Goal: Task Accomplishment & Management: Complete application form

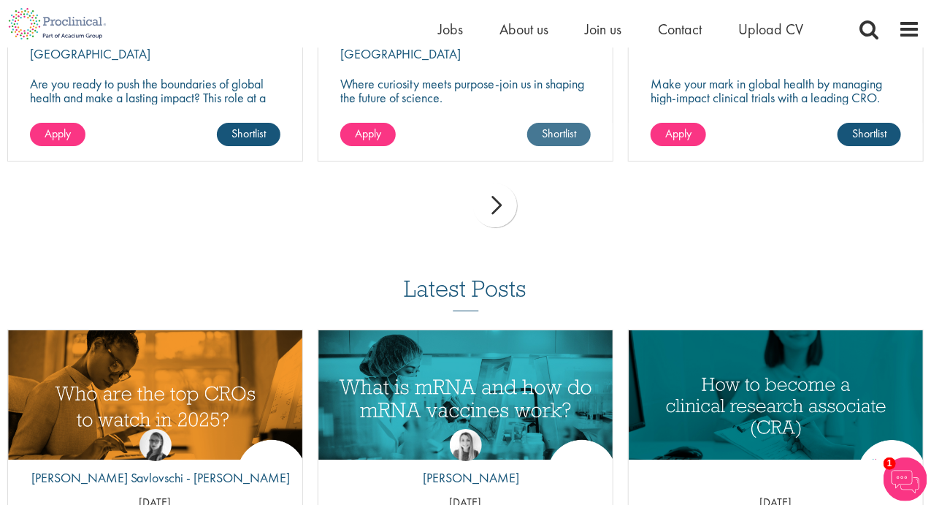
scroll to position [1958, 0]
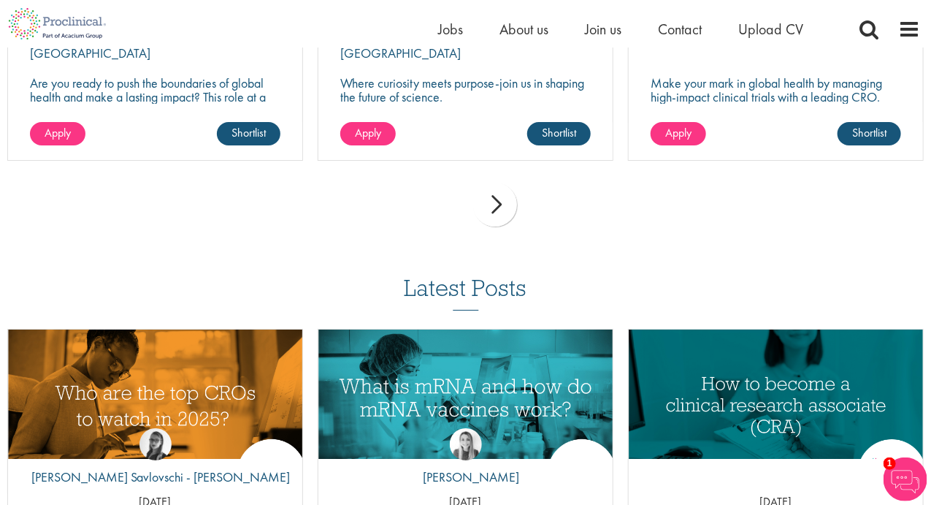
click at [502, 190] on div "next" at bounding box center [495, 205] width 44 height 44
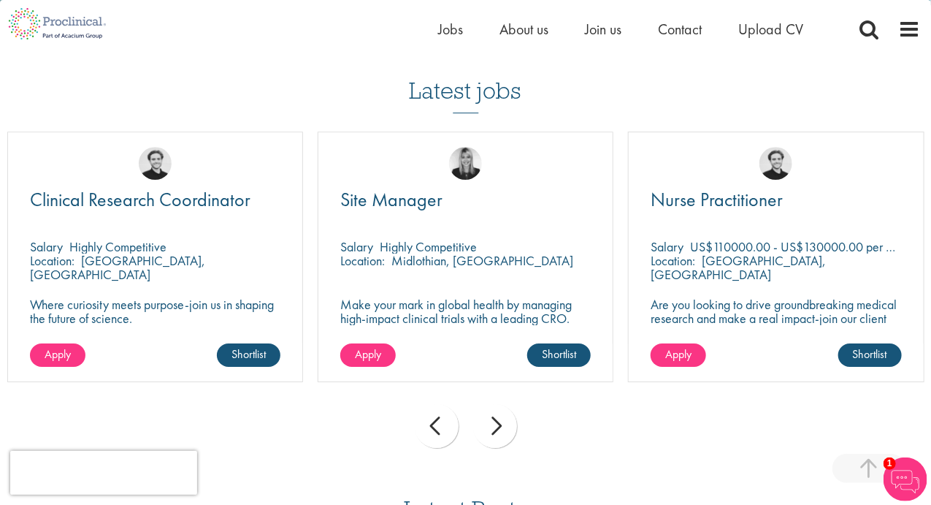
scroll to position [1736, 0]
click at [504, 412] on div "next" at bounding box center [495, 427] width 44 height 44
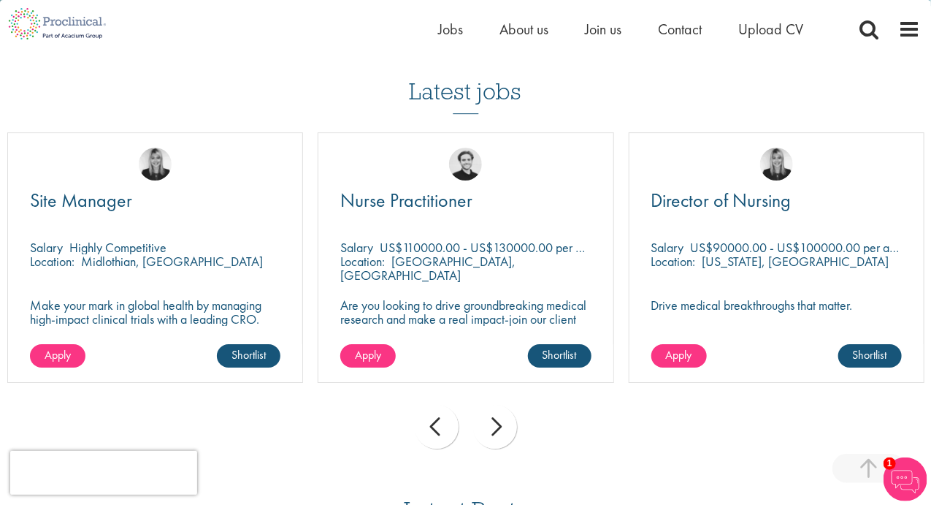
click at [504, 412] on div "next" at bounding box center [495, 427] width 44 height 44
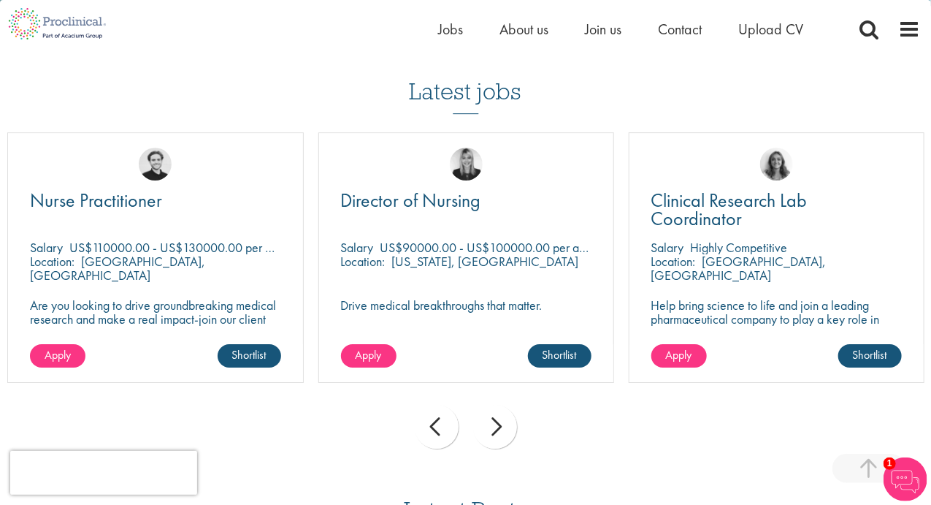
click at [504, 412] on div "next" at bounding box center [495, 427] width 44 height 44
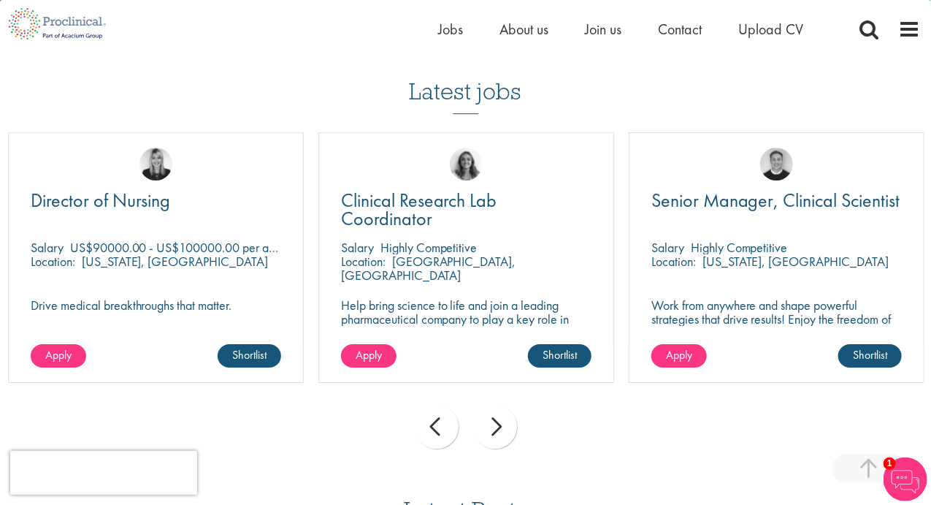
click at [504, 412] on div "next" at bounding box center [495, 427] width 44 height 44
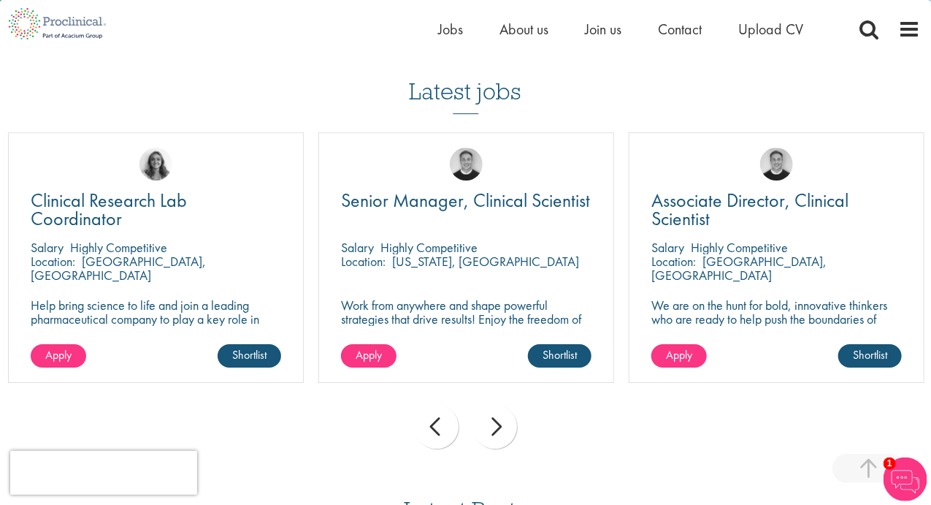
click at [504, 412] on div "next" at bounding box center [495, 427] width 44 height 44
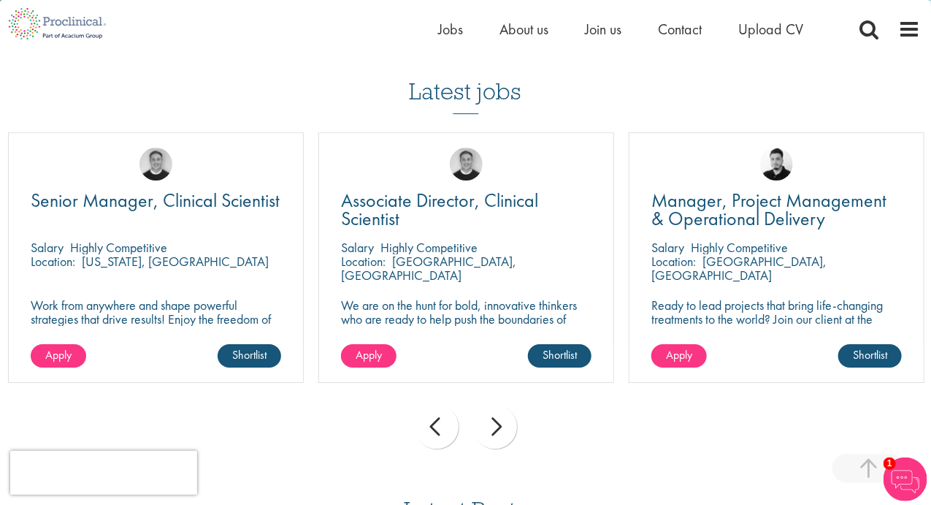
click at [504, 412] on div "next" at bounding box center [495, 427] width 44 height 44
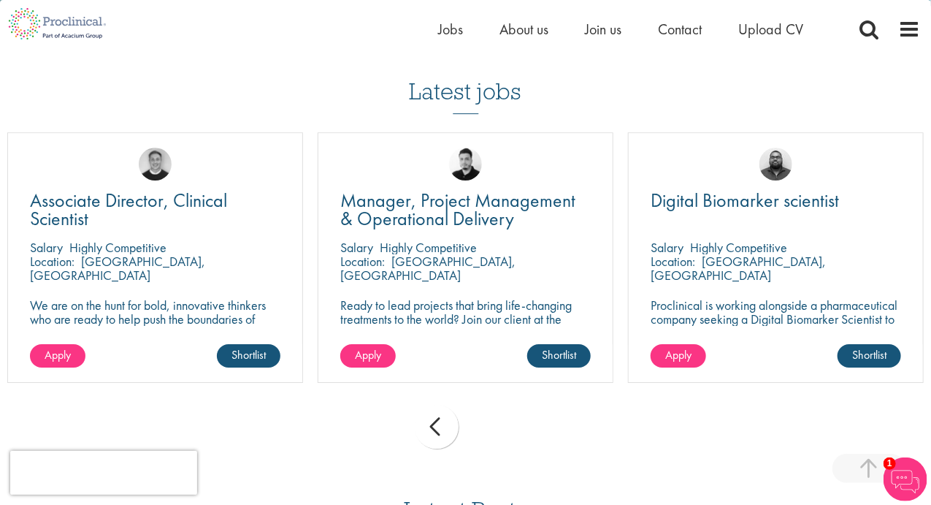
click at [504, 412] on div "prev next" at bounding box center [465, 429] width 931 height 64
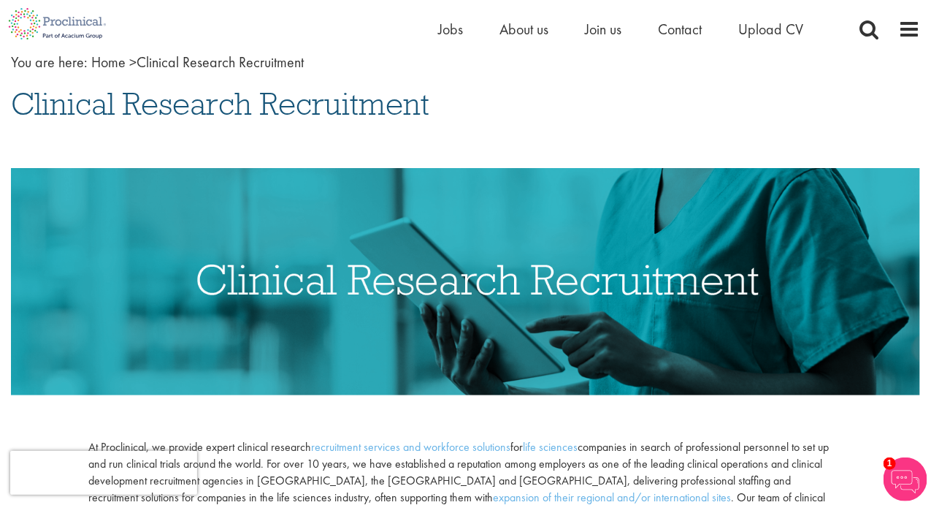
scroll to position [83, 0]
click at [778, 26] on span "Upload CV" at bounding box center [770, 29] width 65 height 19
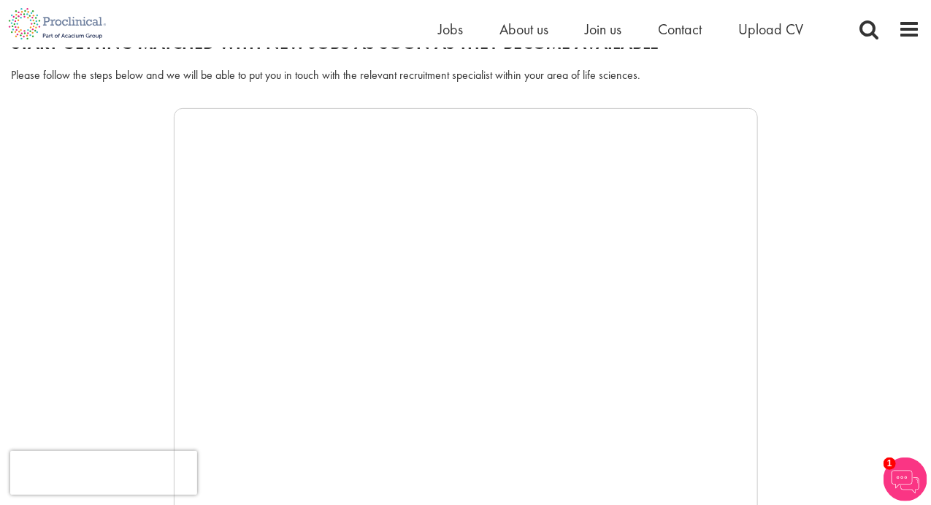
scroll to position [190, 0]
